Goal: Information Seeking & Learning: Compare options

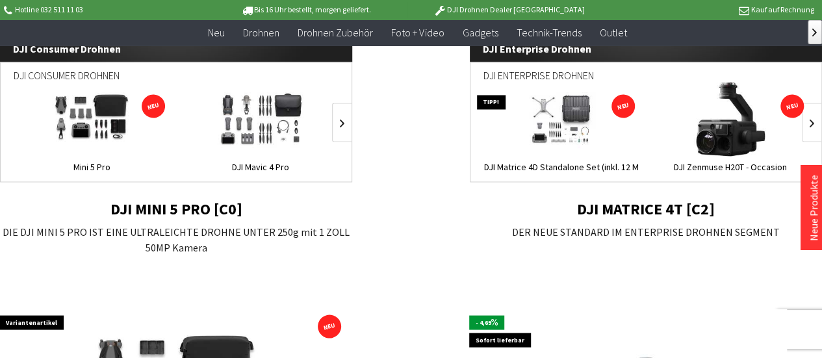
scroll to position [1113, 0]
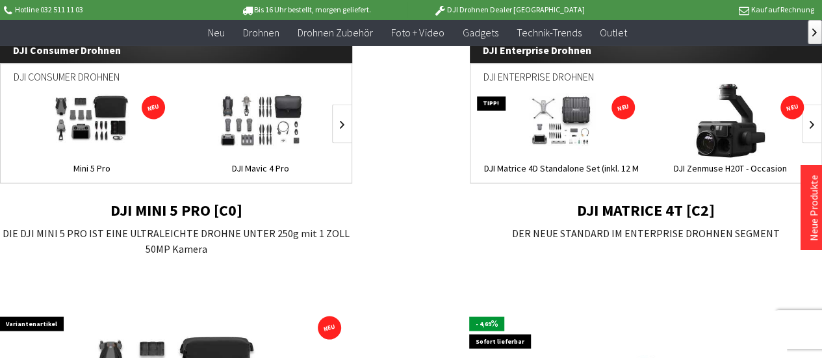
click at [237, 136] on img at bounding box center [260, 120] width 99 height 74
click at [86, 122] on img at bounding box center [92, 120] width 112 height 74
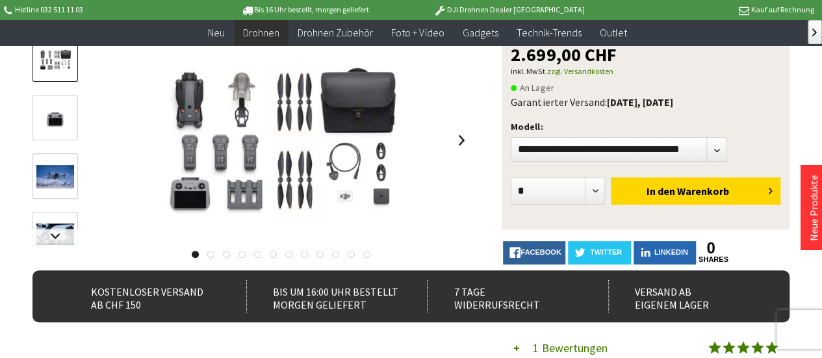
scroll to position [156, 0]
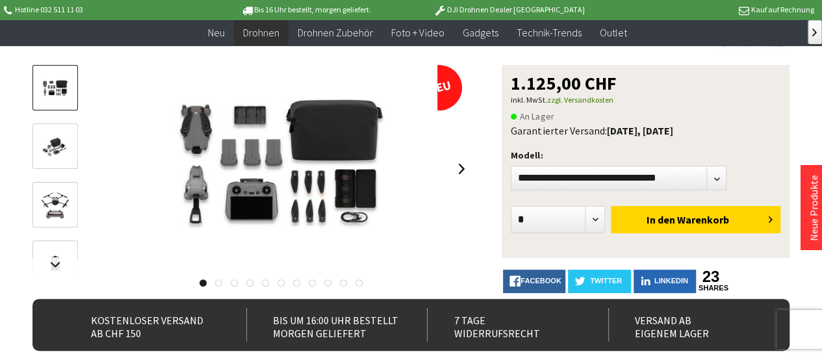
scroll to position [129, 0]
